Goal: Obtain resource: Obtain resource

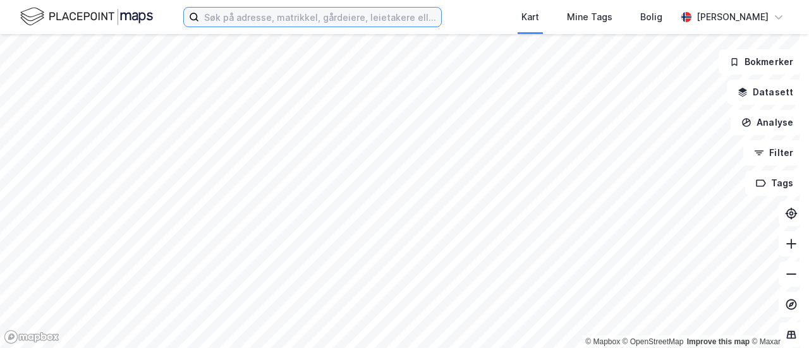
click at [379, 16] on input at bounding box center [320, 17] width 242 height 19
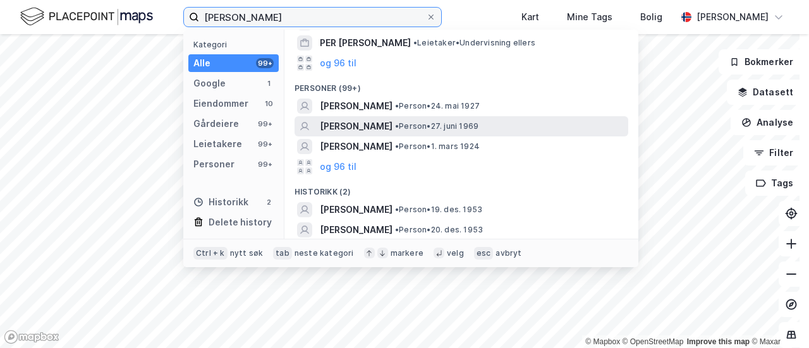
scroll to position [362, 0]
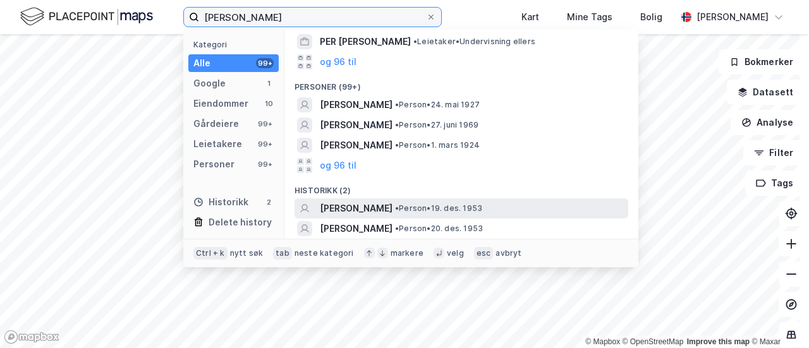
type input "[PERSON_NAME]"
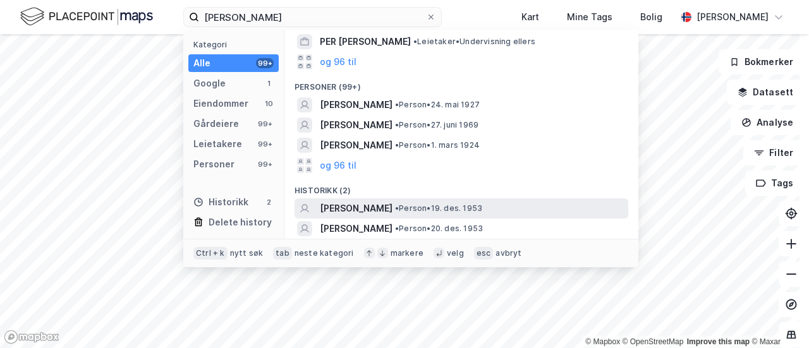
click at [536, 203] on div "[PERSON_NAME] • Person • 19. des. 1953" at bounding box center [473, 208] width 306 height 15
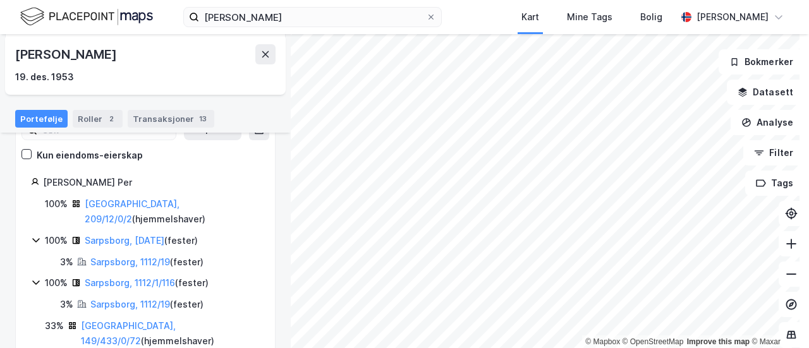
scroll to position [105, 0]
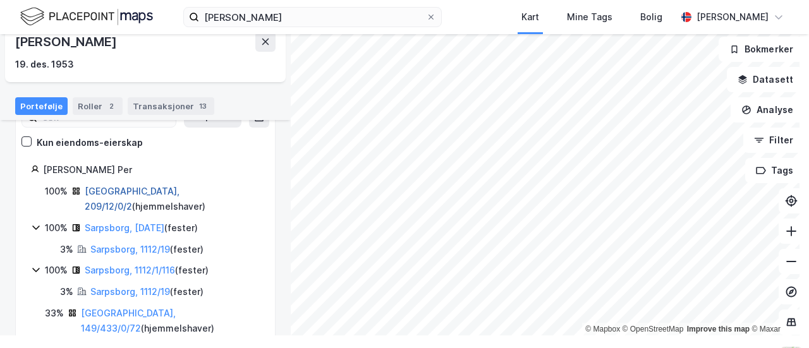
click at [120, 190] on link "[GEOGRAPHIC_DATA], 209/12/0/2" at bounding box center [132, 199] width 95 height 26
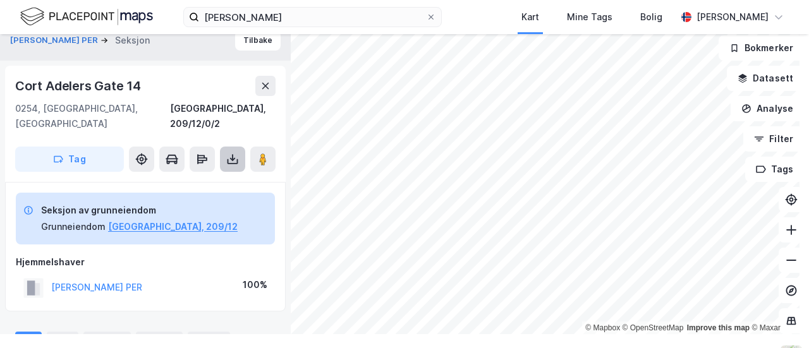
click at [236, 147] on button at bounding box center [232, 159] width 25 height 25
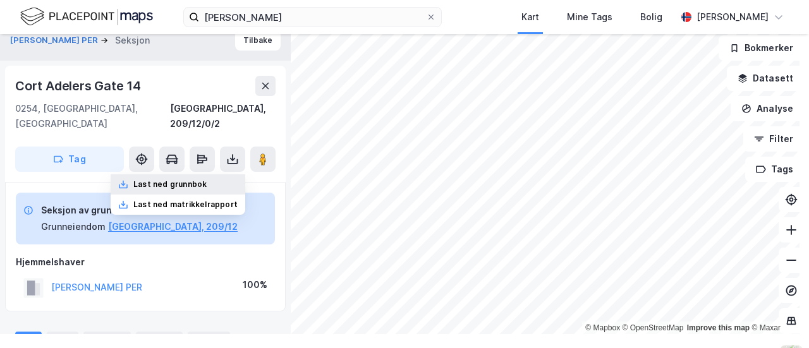
click at [197, 180] on div "Last ned grunnbok" at bounding box center [169, 185] width 73 height 10
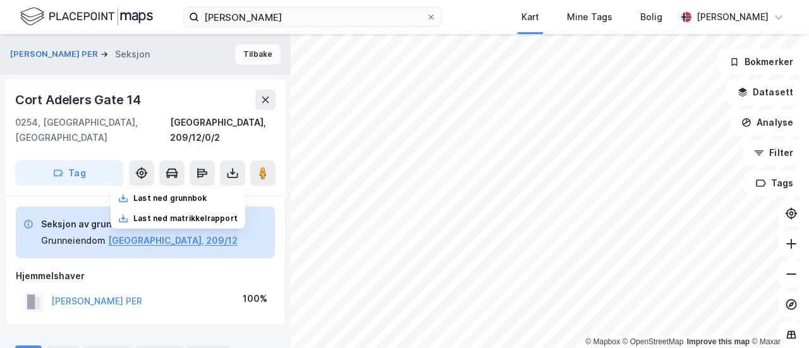
click at [249, 54] on button "Tilbake" at bounding box center [258, 54] width 46 height 20
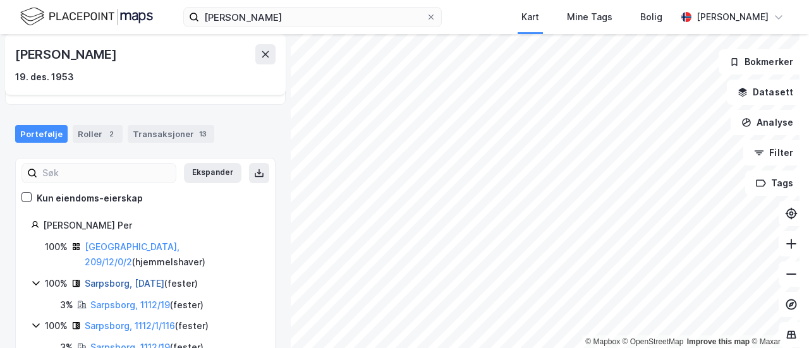
scroll to position [62, 0]
click at [106, 278] on link "Sarpsborg, [DATE]" at bounding box center [125, 283] width 80 height 11
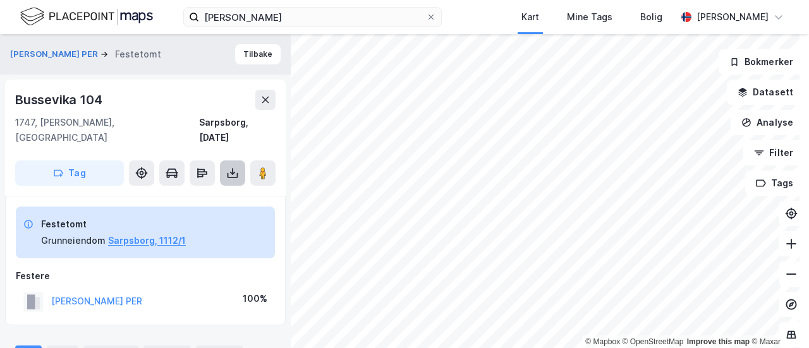
click at [234, 172] on icon at bounding box center [232, 173] width 5 height 3
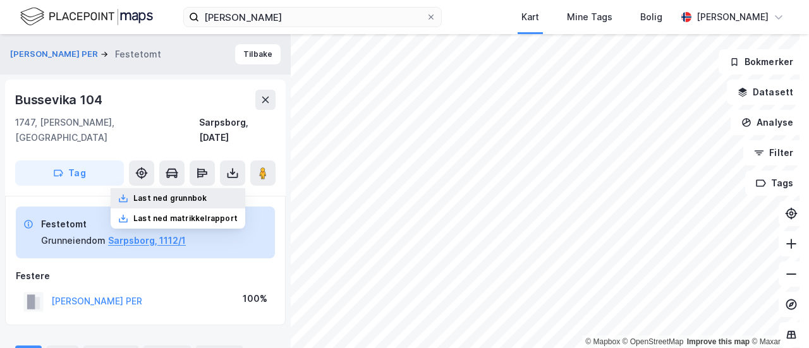
click at [205, 193] on div "Last ned grunnbok" at bounding box center [169, 198] width 73 height 10
click at [253, 52] on button "Tilbake" at bounding box center [258, 54] width 46 height 20
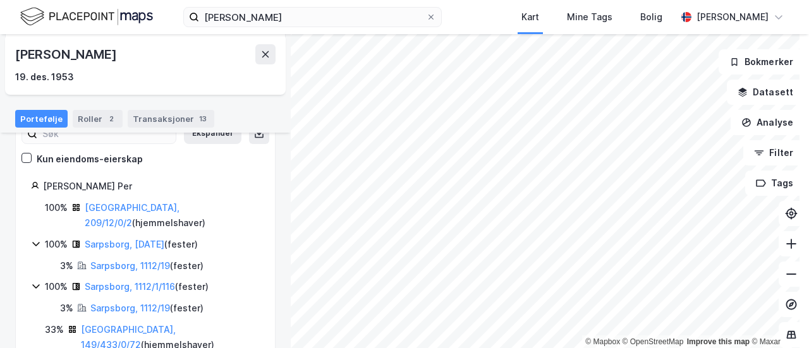
scroll to position [105, 0]
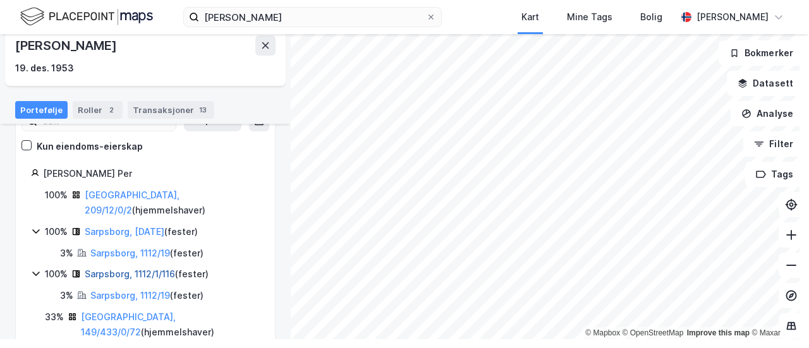
click at [96, 269] on link "Sarpsborg, 1112/1/116" at bounding box center [130, 274] width 90 height 11
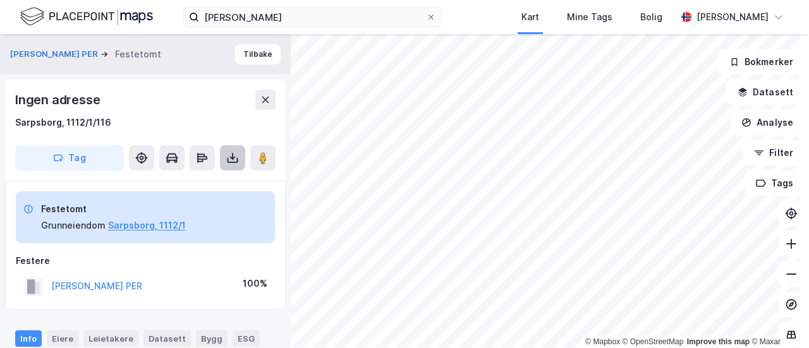
click at [228, 169] on button at bounding box center [232, 157] width 25 height 25
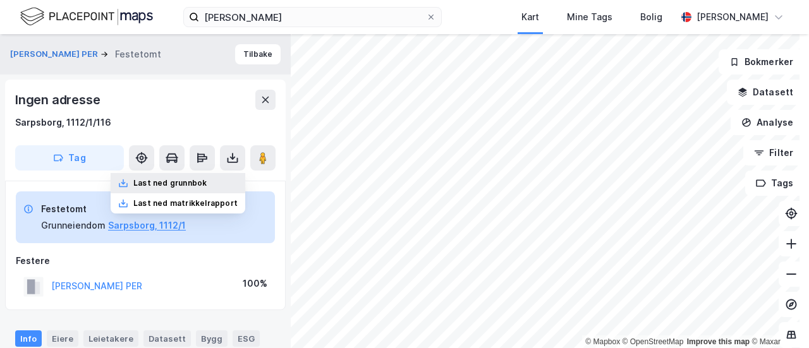
click at [206, 188] on div "Last ned grunnbok" at bounding box center [178, 183] width 135 height 20
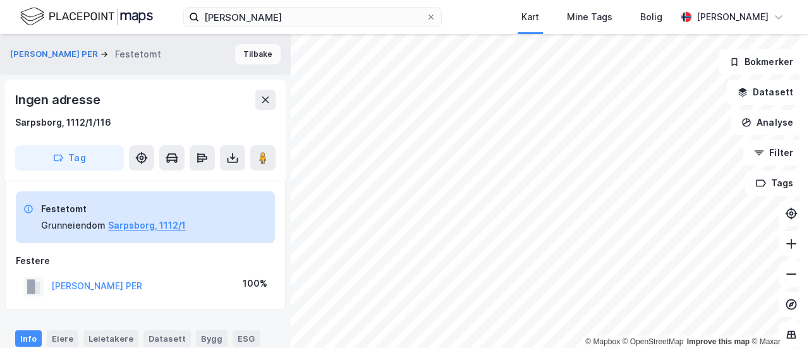
click at [260, 54] on button "Tilbake" at bounding box center [258, 54] width 46 height 20
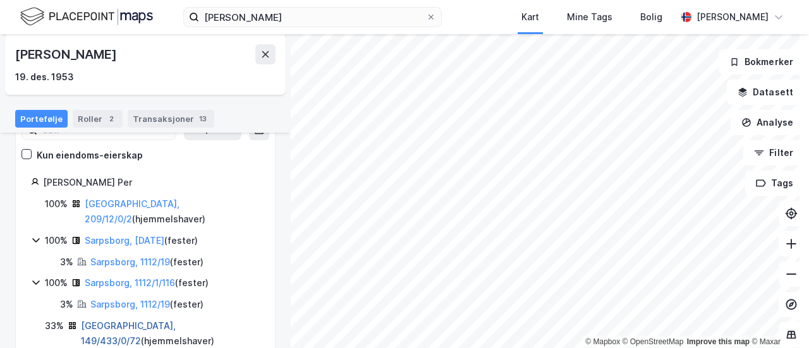
click at [127, 320] on link "[GEOGRAPHIC_DATA], 149/433/0/72" at bounding box center [128, 333] width 95 height 26
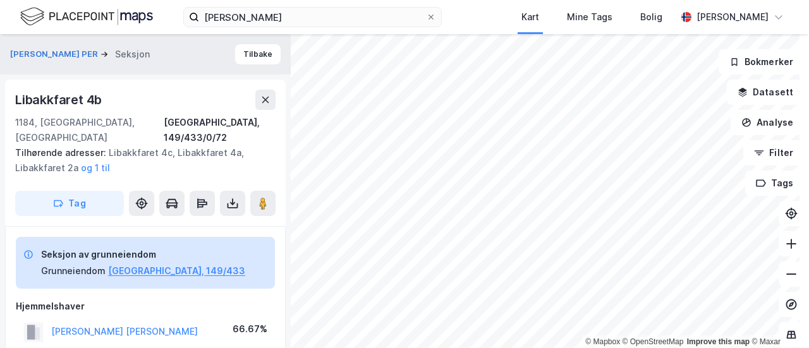
scroll to position [2, 0]
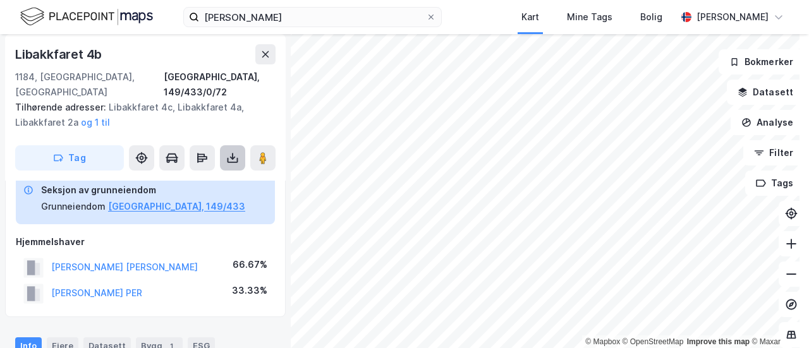
click at [240, 145] on button at bounding box center [232, 157] width 25 height 25
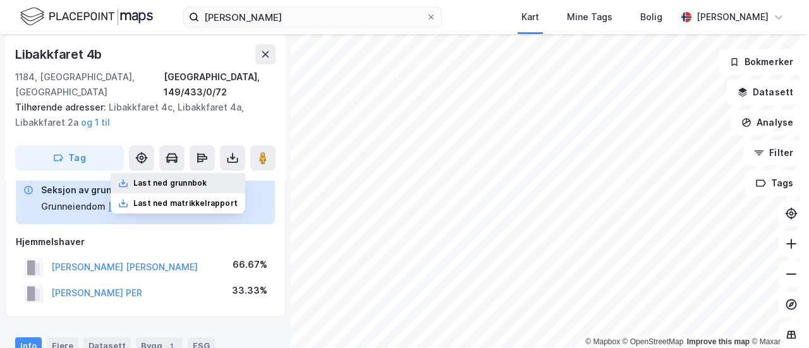
scroll to position [64, 0]
click at [204, 178] on div "Last ned grunnbok" at bounding box center [169, 183] width 73 height 10
